Goal: Task Accomplishment & Management: Manage account settings

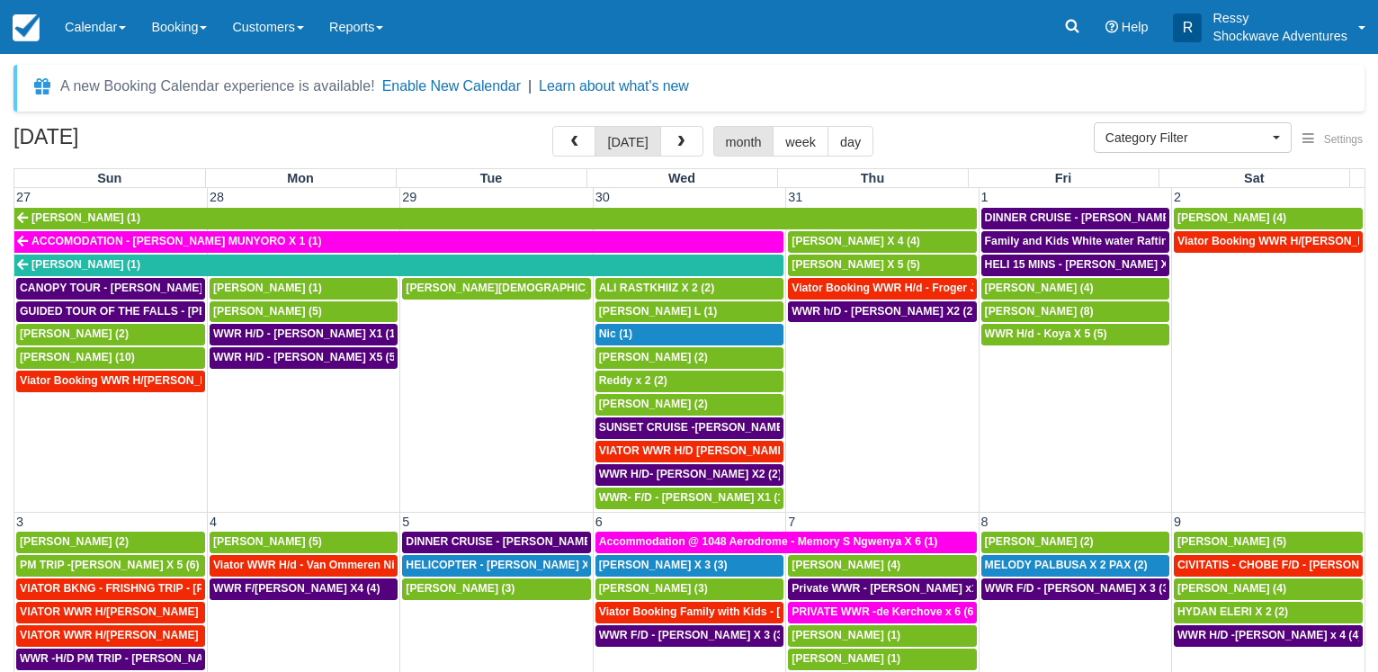
select select
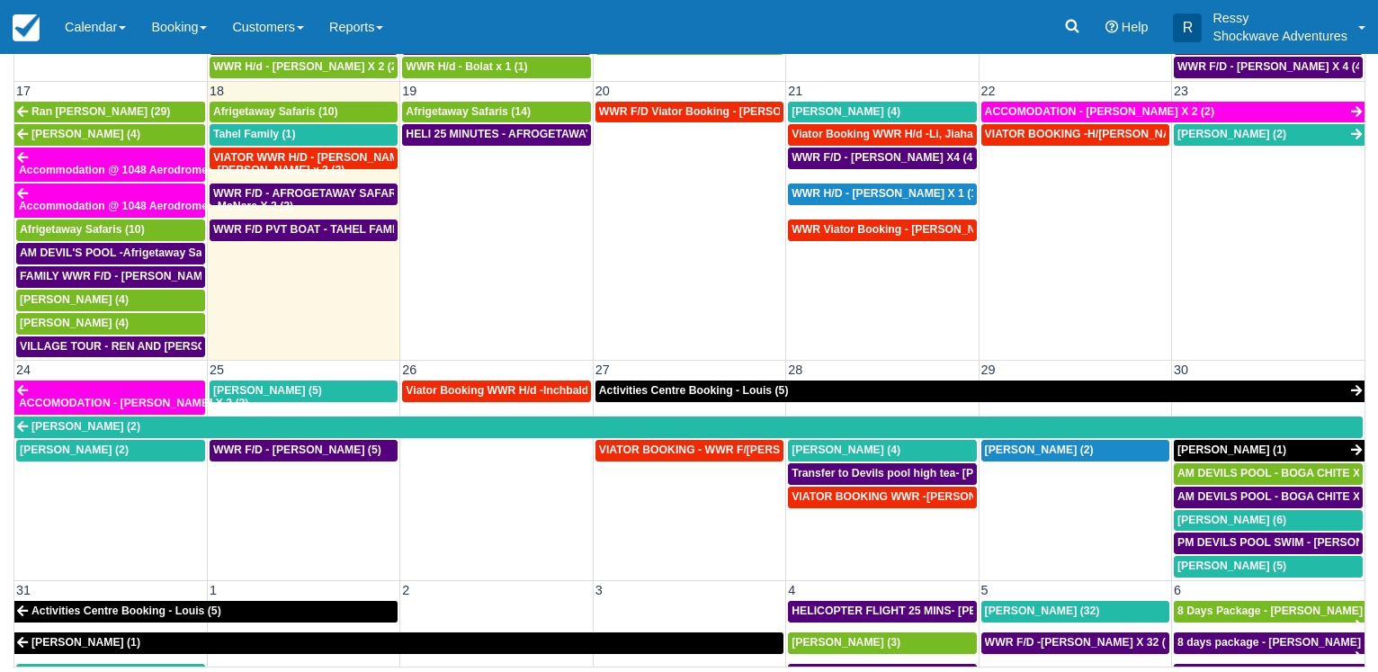
scroll to position [913, 0]
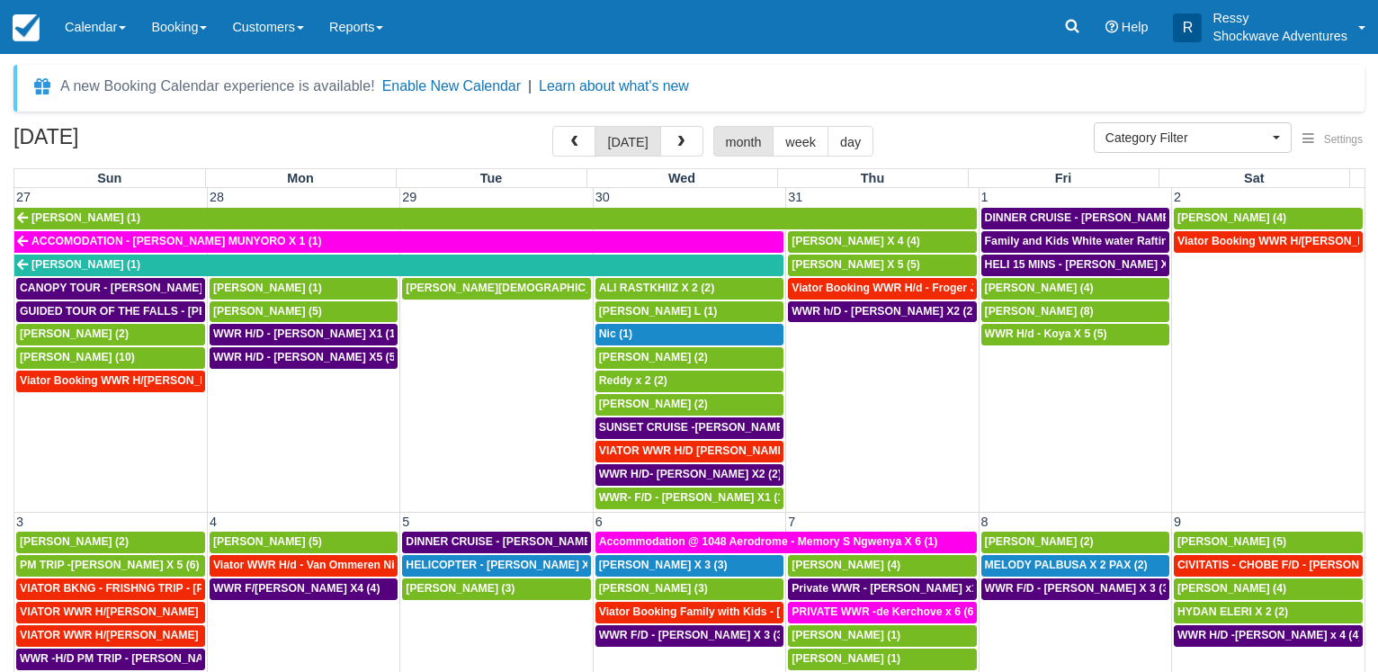
select select
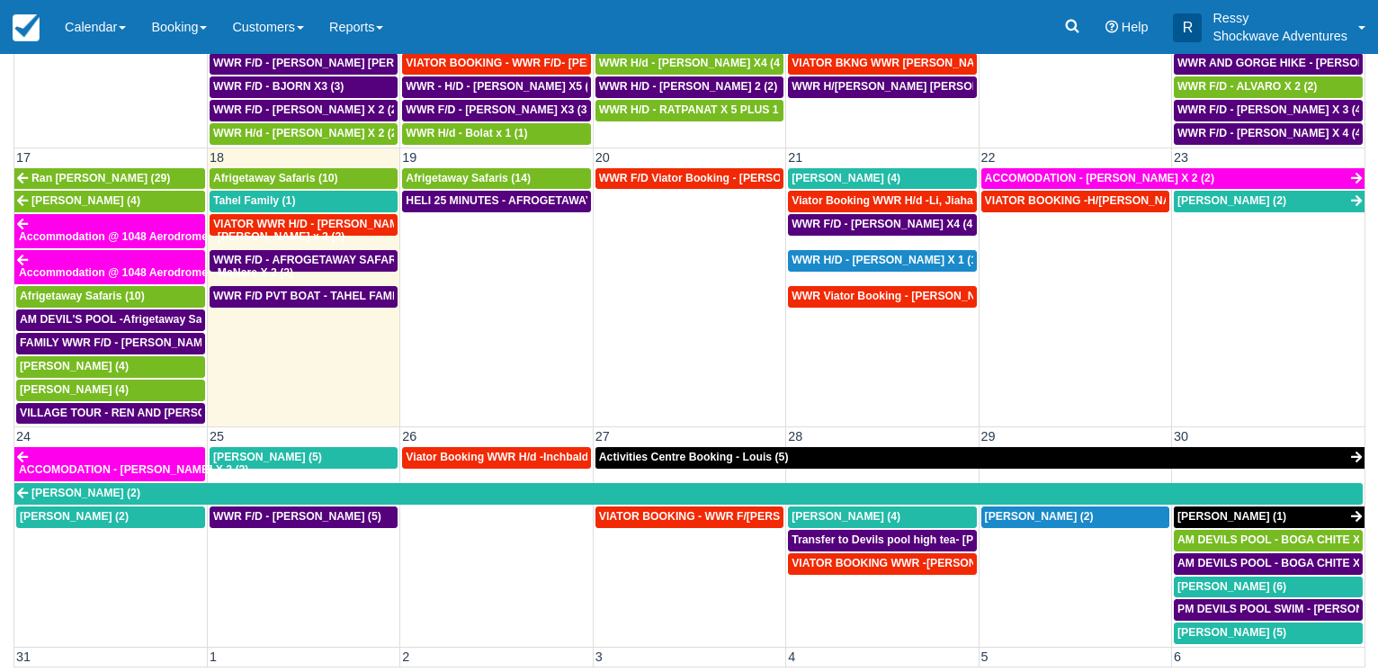
scroll to position [740, 0]
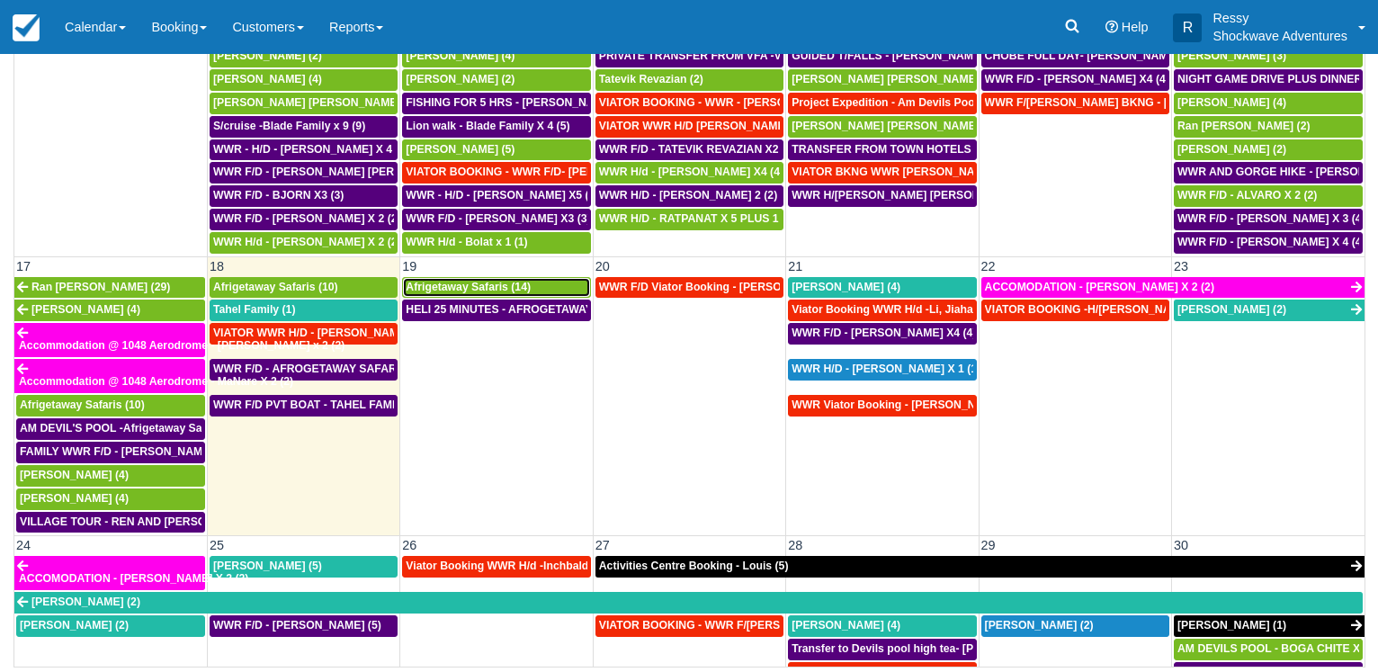
click at [439, 285] on span "Afrigetaway Safaris (14)" at bounding box center [468, 287] width 125 height 13
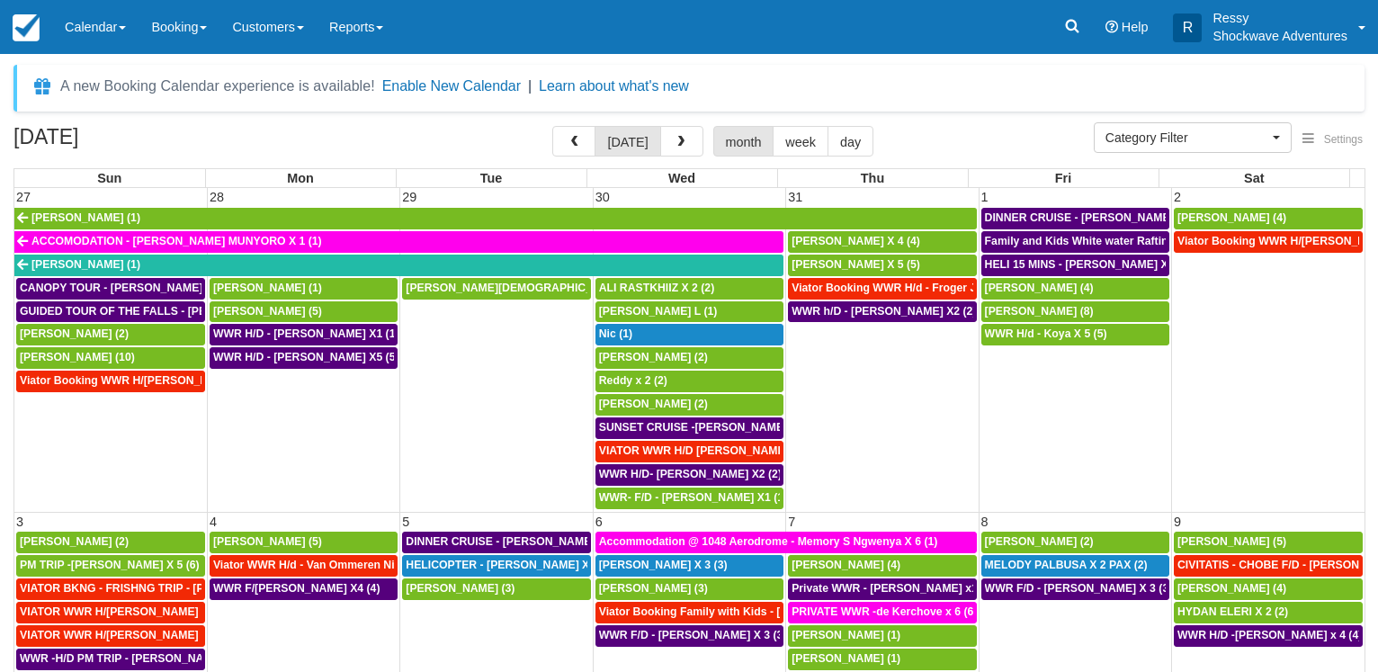
select select
